Goal: Use online tool/utility

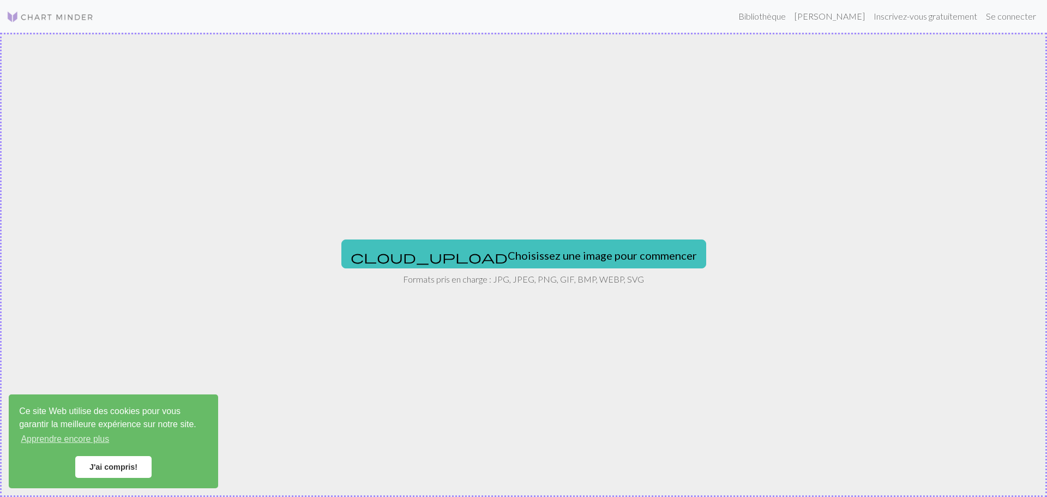
click at [843, 107] on div "cloud_upload Choisissez une image pour commencer Formats pris en charge : JPG, …" at bounding box center [523, 265] width 1047 height 464
click at [258, 123] on div "cloud_upload Choisissez une image pour commencer Formats pris en charge : JPG, …" at bounding box center [523, 265] width 1047 height 464
